Goal: Task Accomplishment & Management: Manage account settings

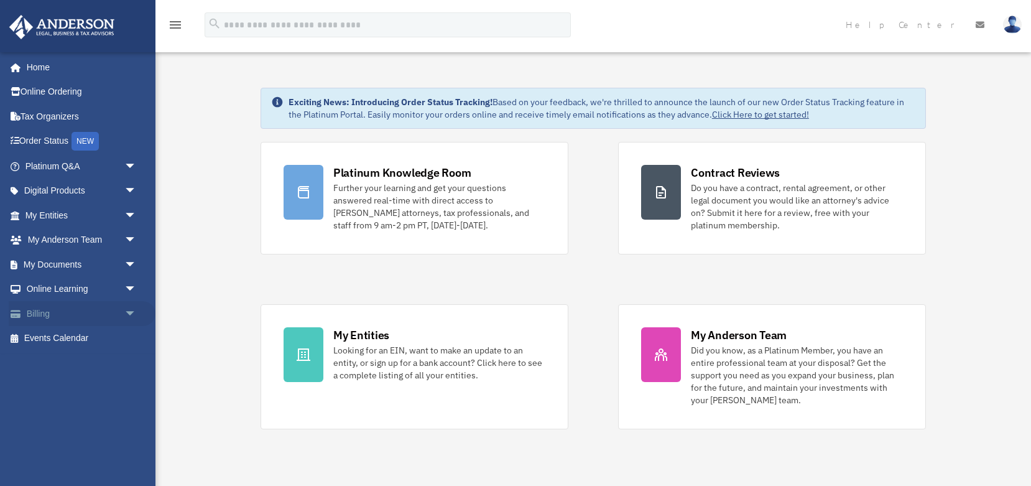
click at [85, 311] on link "Billing arrow_drop_down" at bounding box center [82, 313] width 147 height 25
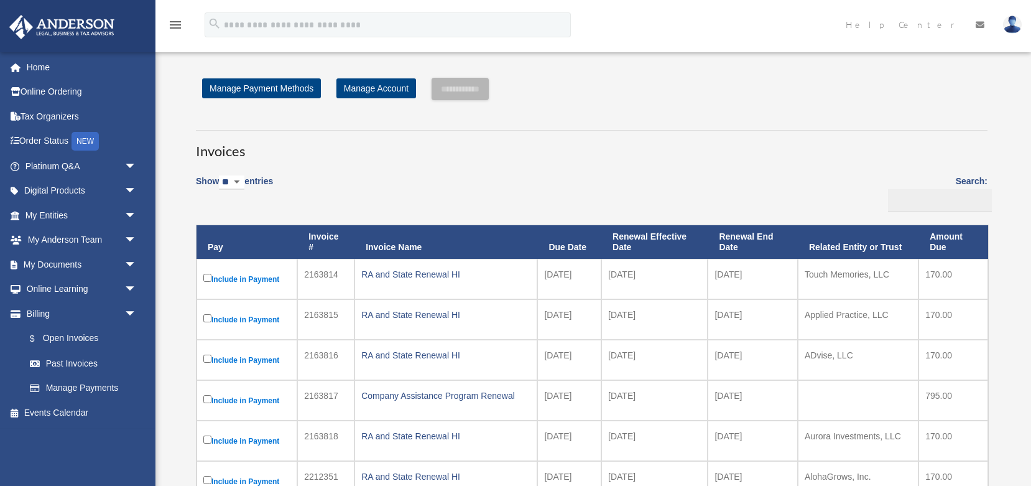
click at [1012, 19] on img at bounding box center [1012, 25] width 19 height 18
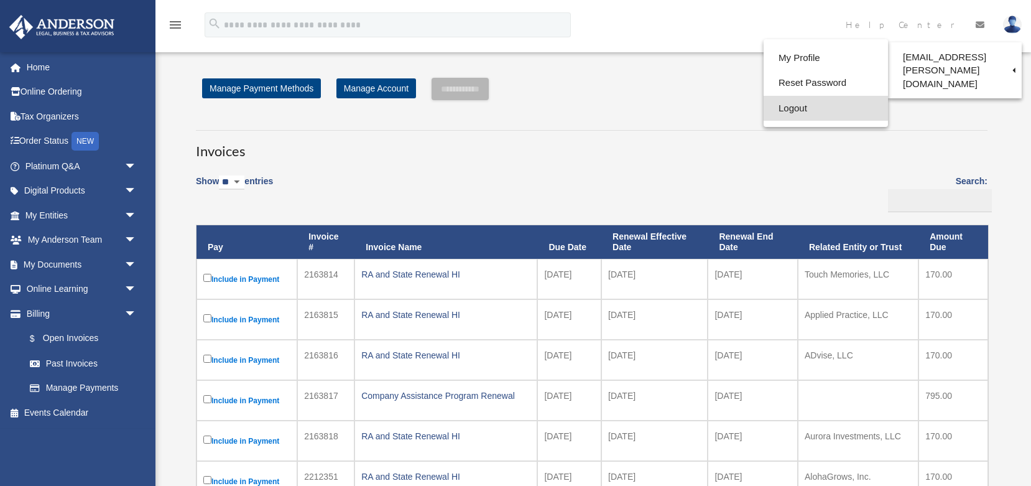
click at [792, 106] on link "Logout" at bounding box center [826, 109] width 124 height 26
